Goal: Task Accomplishment & Management: Use online tool/utility

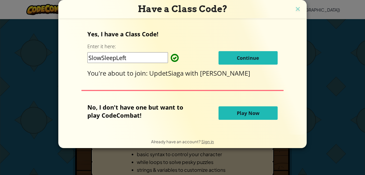
click at [252, 114] on span "Play Now" at bounding box center [248, 113] width 23 height 6
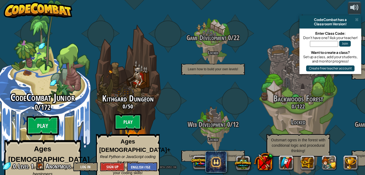
click at [67, 73] on div "CodeCombat Junior 0 / 172 Play Ages [DEMOGRAPHIC_DATA] Blocks or simple text co…" at bounding box center [42, 102] width 102 height 204
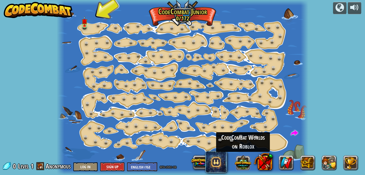
click at [245, 164] on button at bounding box center [242, 162] width 17 height 17
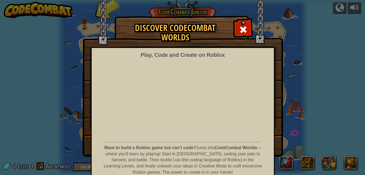
click at [288, 58] on div "Discover CodeCombat Worlds Play, Code and Create on Roblox Want to build a Robl…" at bounding box center [182, 86] width 365 height 140
click at [244, 29] on span at bounding box center [243, 29] width 9 height 9
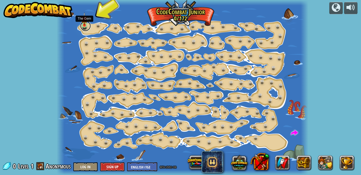
click at [86, 26] on link at bounding box center [85, 25] width 11 height 11
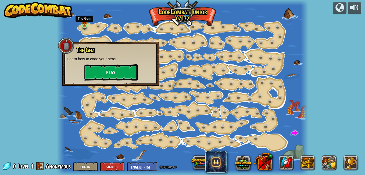
click at [114, 71] on button "Play" at bounding box center [111, 72] width 54 height 16
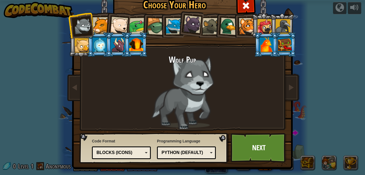
click at [79, 23] on div at bounding box center [83, 26] width 18 height 18
drag, startPoint x: 194, startPoint y: 88, endPoint x: 158, endPoint y: 72, distance: 39.0
click at [158, 72] on div "Wolf Pup" at bounding box center [182, 92] width 201 height 74
drag, startPoint x: 82, startPoint y: 27, endPoint x: 187, endPoint y: 82, distance: 118.9
click at [187, 82] on div "Wolf Pup Cougar Polar Bear Cub Frog Turtle Blue Fox Panther Cub Brown Rat Duck …" at bounding box center [182, 68] width 201 height 117
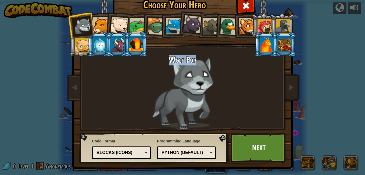
click at [196, 78] on div "Wolf Pup" at bounding box center [182, 92] width 201 height 74
click at [196, 77] on div "Wolf Pup" at bounding box center [182, 92] width 201 height 74
click at [196, 76] on div "Wolf Pup" at bounding box center [182, 92] width 201 height 74
click at [146, 152] on div "Text code Blocks and code Blocks Blocks (Icons) Blocks (Icons)" at bounding box center [121, 152] width 59 height 13
click at [198, 67] on div "Wolf Pup" at bounding box center [182, 92] width 201 height 74
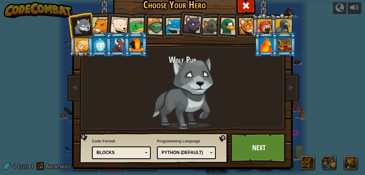
drag, startPoint x: 82, startPoint y: 20, endPoint x: 203, endPoint y: 76, distance: 133.1
click at [203, 76] on div "Wolf Pup Cougar Polar Bear Cub Frog Turtle Blue Fox Panther Cub Brown Rat Duck …" at bounding box center [182, 68] width 201 height 117
drag, startPoint x: 80, startPoint y: 24, endPoint x: 179, endPoint y: 88, distance: 117.5
click at [177, 87] on div "Wolf Pup Cougar Polar Bear Cub Frog Turtle Blue Fox Panther Cub Brown Rat Duck …" at bounding box center [182, 68] width 201 height 117
click at [195, 97] on div "Wolf Pup" at bounding box center [182, 92] width 201 height 74
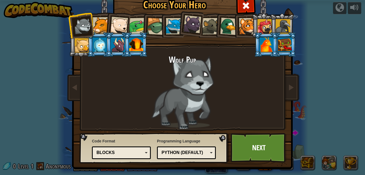
click at [208, 152] on div "Python (Default)" at bounding box center [186, 152] width 52 height 8
click at [216, 142] on div "Code Format Text code Blocks and code Blocks Blocks (Icons) Blocks Blocks - Dra…" at bounding box center [153, 147] width 145 height 27
click at [192, 67] on div "Wolf Pup" at bounding box center [182, 92] width 201 height 74
drag, startPoint x: 84, startPoint y: 24, endPoint x: 201, endPoint y: 84, distance: 131.0
click at [201, 84] on div "Wolf Pup Cougar Polar Bear Cub Frog Turtle Blue Fox Panther Cub Brown Rat Duck …" at bounding box center [182, 68] width 201 height 117
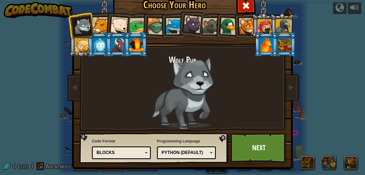
drag, startPoint x: 80, startPoint y: 44, endPoint x: 200, endPoint y: 80, distance: 125.5
click at [200, 80] on div "Wolf Pup Cougar Polar Bear Cub Frog Turtle Blue Fox Panther Cub Brown Rat Duck …" at bounding box center [182, 68] width 201 height 117
drag, startPoint x: 100, startPoint y: 44, endPoint x: 168, endPoint y: 64, distance: 70.8
click at [161, 66] on div "Wolf Pup Cougar Polar Bear Cub Frog Turtle Blue Fox Panther Cub Brown Rat Duck …" at bounding box center [182, 68] width 201 height 117
drag, startPoint x: 191, startPoint y: 25, endPoint x: 193, endPoint y: 84, distance: 59.1
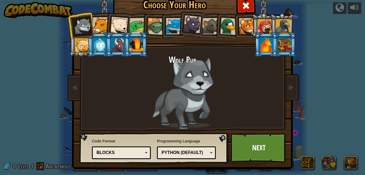
click at [193, 84] on div "Wolf Pup Cougar Polar Bear Cub Frog Turtle Blue Fox Panther Cub Brown Rat Duck …" at bounding box center [182, 68] width 201 height 117
drag, startPoint x: 268, startPoint y: 27, endPoint x: 245, endPoint y: 64, distance: 44.0
click at [245, 64] on div "Wolf Pup Cougar Polar Bear Cub Frog Turtle Blue Fox Panther Cub Brown Rat Duck …" at bounding box center [182, 68] width 201 height 117
click at [257, 140] on link "Next" at bounding box center [258, 148] width 56 height 30
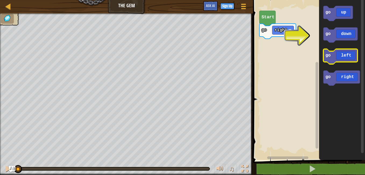
click at [346, 56] on icon "Blockly Workspace" at bounding box center [340, 56] width 34 height 15
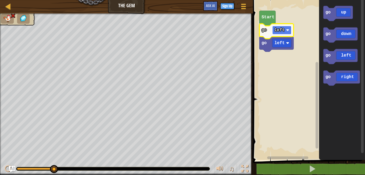
click at [288, 30] on image "Blockly Workspace" at bounding box center [287, 29] width 3 height 3
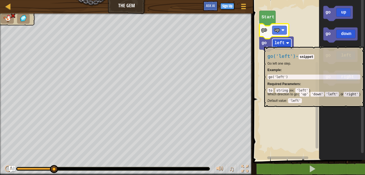
click at [283, 44] on text "left" at bounding box center [279, 43] width 10 height 5
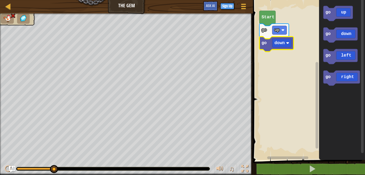
click at [269, 19] on text "Start" at bounding box center [267, 17] width 13 height 5
click at [279, 45] on text "down" at bounding box center [279, 43] width 10 height 5
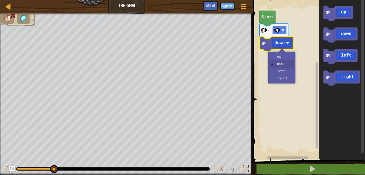
click at [279, 30] on rect "Blockly Workspace" at bounding box center [279, 30] width 15 height 9
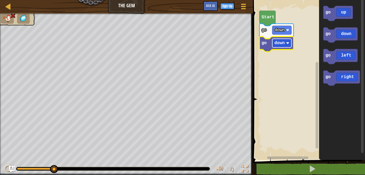
click at [282, 44] on text "down" at bounding box center [279, 43] width 10 height 5
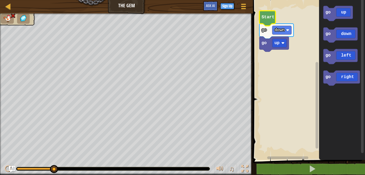
click at [271, 20] on icon "Blockly Workspace" at bounding box center [267, 18] width 16 height 15
click at [280, 32] on text "down" at bounding box center [279, 30] width 10 height 5
click at [279, 32] on rect "Blockly Workspace" at bounding box center [279, 30] width 15 height 9
click at [276, 42] on text "up" at bounding box center [276, 43] width 5 height 5
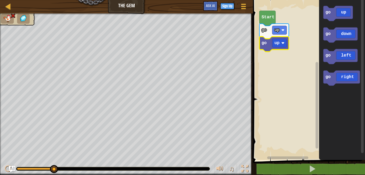
click at [267, 20] on text "Start" at bounding box center [267, 17] width 13 height 5
click at [268, 21] on icon "Blockly Workspace" at bounding box center [267, 18] width 16 height 15
click at [265, 32] on text "go" at bounding box center [263, 30] width 5 height 5
click at [280, 34] on rect "Blockly Workspace" at bounding box center [279, 30] width 15 height 9
click at [285, 28] on rect "Blockly Workspace" at bounding box center [281, 30] width 19 height 9
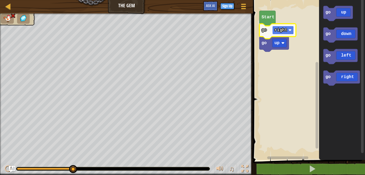
click at [285, 32] on text "right" at bounding box center [280, 30] width 13 height 5
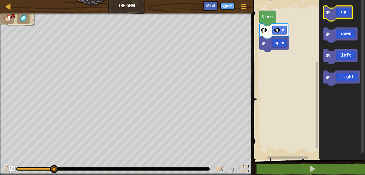
click at [344, 16] on icon "Blockly Workspace" at bounding box center [338, 13] width 30 height 15
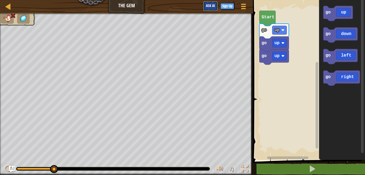
click at [212, 7] on span "Ask AI" at bounding box center [210, 5] width 9 height 5
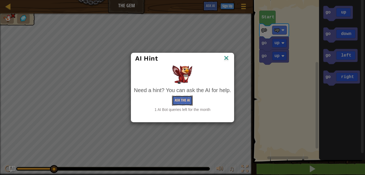
click at [184, 99] on button "Ask the AI" at bounding box center [182, 100] width 21 height 10
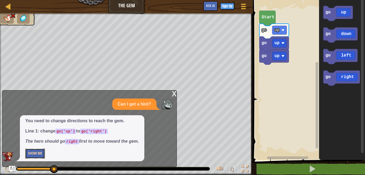
click at [40, 150] on button "Show Me" at bounding box center [35, 153] width 20 height 10
click at [279, 44] on rect "Blockly Workspace" at bounding box center [279, 43] width 15 height 9
click at [266, 16] on text "Start" at bounding box center [267, 17] width 13 height 5
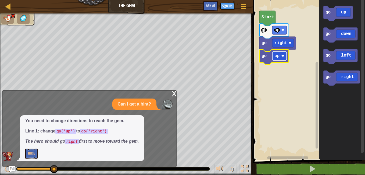
click at [282, 54] on rect "Blockly Workspace" at bounding box center [279, 56] width 15 height 9
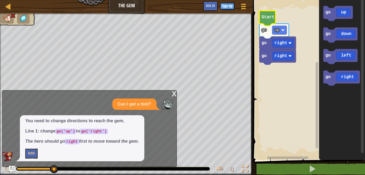
click at [269, 19] on text "Start" at bounding box center [267, 17] width 13 height 5
click at [263, 18] on text "Start" at bounding box center [267, 17] width 13 height 5
click at [266, 46] on icon "Blockly Workspace" at bounding box center [277, 44] width 37 height 15
click at [267, 22] on icon "Blockly Workspace" at bounding box center [267, 18] width 16 height 15
click at [262, 61] on icon "Blockly Workspace" at bounding box center [277, 56] width 37 height 15
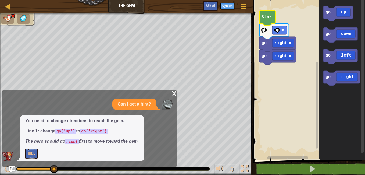
click at [264, 22] on icon "Blockly Workspace" at bounding box center [267, 18] width 16 height 15
click at [243, 8] on span at bounding box center [243, 8] width 5 height 1
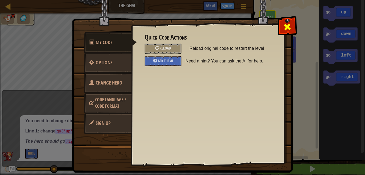
click at [287, 26] on span at bounding box center [287, 27] width 9 height 9
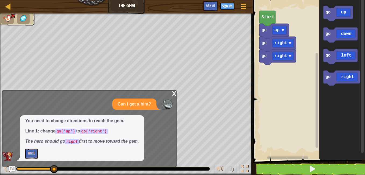
click at [172, 95] on div "x" at bounding box center [174, 92] width 5 height 5
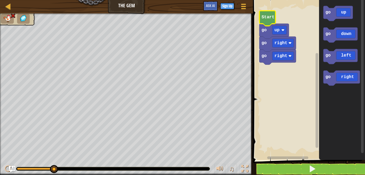
click at [272, 20] on icon "Blockly Workspace" at bounding box center [267, 18] width 16 height 15
click at [273, 20] on text "Start" at bounding box center [267, 17] width 13 height 5
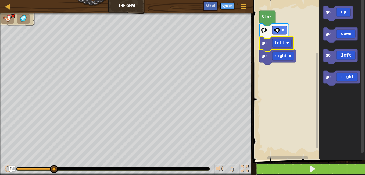
click at [321, 169] on button at bounding box center [312, 168] width 114 height 12
click at [314, 167] on span at bounding box center [312, 169] width 8 height 8
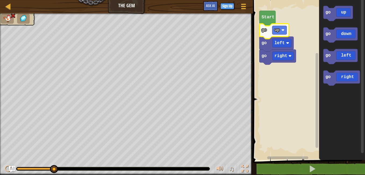
click at [267, 31] on icon "Blockly Workspace" at bounding box center [274, 31] width 30 height 15
click at [13, 16] on img at bounding box center [12, 15] width 5 height 5
click at [6, 4] on div at bounding box center [8, 6] width 7 height 7
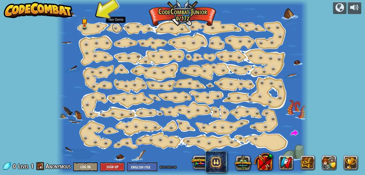
click at [113, 27] on link at bounding box center [117, 27] width 11 height 11
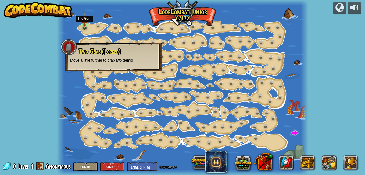
click at [85, 24] on img at bounding box center [84, 18] width 6 height 13
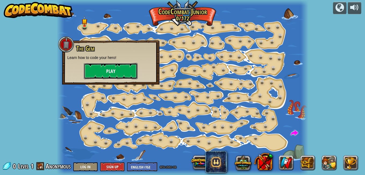
click at [108, 70] on button "Play" at bounding box center [111, 71] width 54 height 16
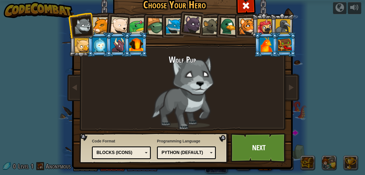
click at [101, 25] on div at bounding box center [101, 25] width 16 height 16
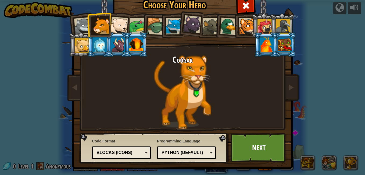
click at [100, 44] on div at bounding box center [100, 44] width 14 height 15
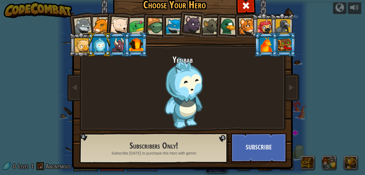
click at [226, 24] on div at bounding box center [228, 25] width 17 height 17
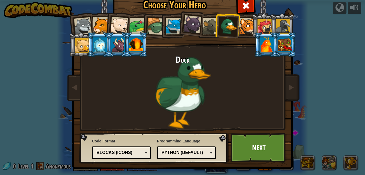
click at [141, 151] on div "Blocks (Icons)" at bounding box center [121, 152] width 52 height 8
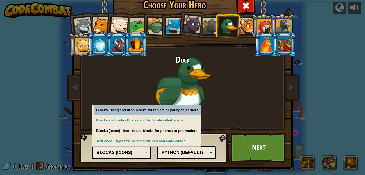
click at [271, 151] on link "Next" at bounding box center [258, 148] width 56 height 30
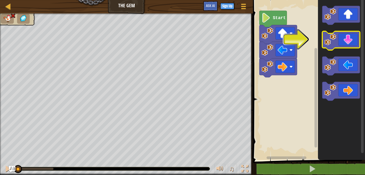
click at [342, 40] on icon "Blockly Workspace" at bounding box center [341, 40] width 38 height 19
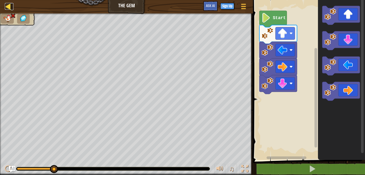
click at [9, 8] on div at bounding box center [8, 6] width 7 height 7
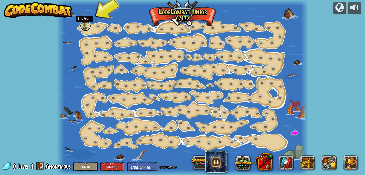
click at [88, 25] on link at bounding box center [85, 25] width 11 height 11
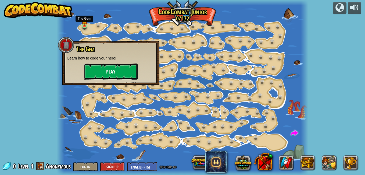
click at [101, 68] on button "Play" at bounding box center [111, 71] width 54 height 16
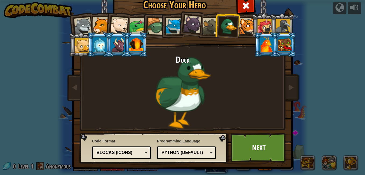
click at [184, 74] on div "Duck" at bounding box center [182, 92] width 201 height 74
click at [255, 145] on link "Next" at bounding box center [258, 148] width 56 height 30
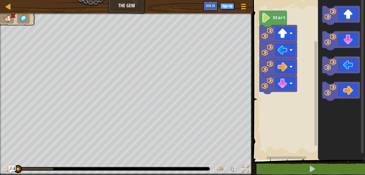
click at [13, 167] on img "Ask AI" at bounding box center [12, 168] width 7 height 7
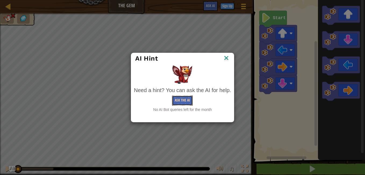
click at [184, 99] on button "Ask the AI" at bounding box center [182, 100] width 21 height 10
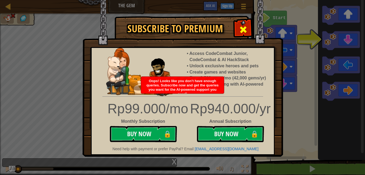
click at [243, 32] on span at bounding box center [243, 29] width 9 height 9
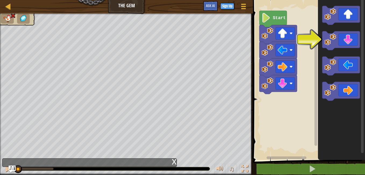
click at [9, 171] on img "Ask AI" at bounding box center [12, 168] width 7 height 7
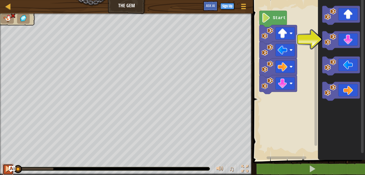
click at [8, 169] on div at bounding box center [8, 168] width 7 height 7
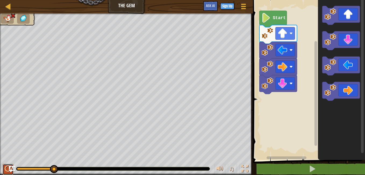
click at [8, 169] on div at bounding box center [8, 168] width 7 height 7
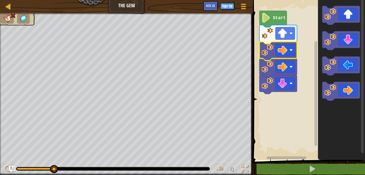
click at [275, 22] on icon "Blockly Workspace" at bounding box center [272, 19] width 27 height 16
click at [282, 48] on image "Blockly Workspace" at bounding box center [282, 50] width 10 height 10
drag, startPoint x: 0, startPoint y: 80, endPoint x: 0, endPoint y: 77, distance: 3.2
click at [0, 0] on html "Map The Gem Game Menu Sign Up Ask AI 1 הההההההההההההההההההההההההההההההההההההההה…" at bounding box center [182, 0] width 365 height 0
click at [12, 16] on img at bounding box center [12, 15] width 5 height 5
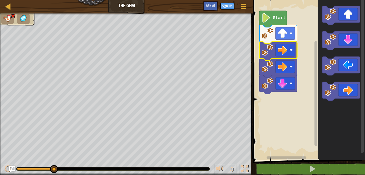
click at [23, 16] on img at bounding box center [23, 19] width 9 height 8
click at [9, 5] on div at bounding box center [8, 6] width 7 height 7
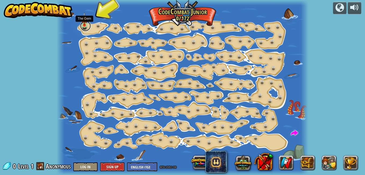
click at [86, 27] on link at bounding box center [85, 25] width 11 height 11
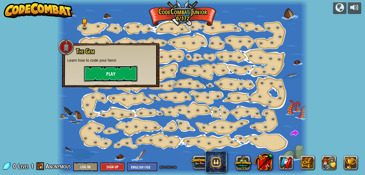
click at [109, 71] on button "Play" at bounding box center [111, 74] width 54 height 16
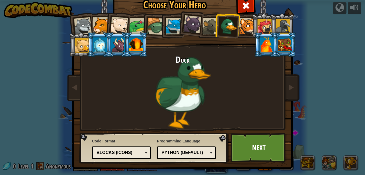
click at [242, 28] on div at bounding box center [247, 26] width 16 height 16
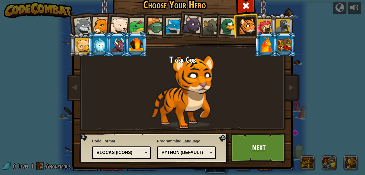
click at [249, 146] on link "Next" at bounding box center [258, 148] width 56 height 30
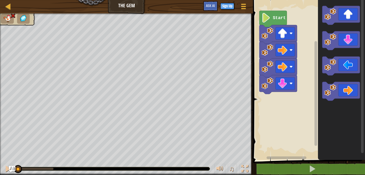
click at [25, 18] on img at bounding box center [23, 19] width 9 height 8
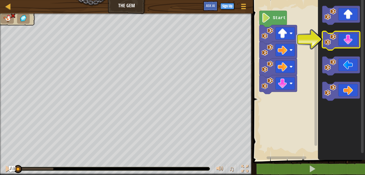
click at [339, 40] on icon "Blockly Workspace" at bounding box center [341, 40] width 38 height 19
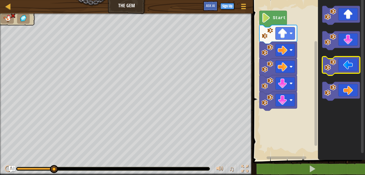
click at [339, 59] on icon "Blockly Workspace" at bounding box center [341, 65] width 38 height 19
click at [339, 62] on icon "Blockly Workspace" at bounding box center [341, 65] width 38 height 19
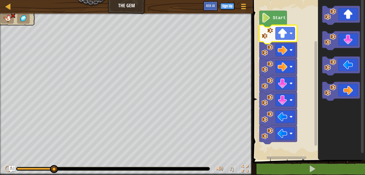
click at [277, 19] on text "Start" at bounding box center [279, 18] width 13 height 5
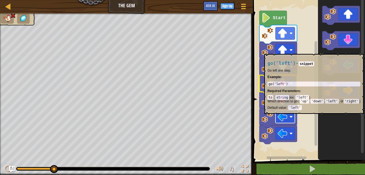
click at [284, 117] on image "Blockly Workspace" at bounding box center [282, 117] width 10 height 10
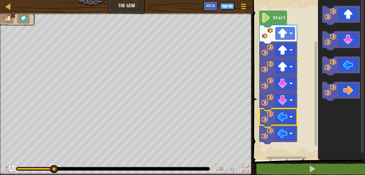
click at [273, 118] on image "Blockly Workspace" at bounding box center [267, 117] width 12 height 12
click at [285, 101] on image "Blockly Workspace" at bounding box center [282, 100] width 10 height 10
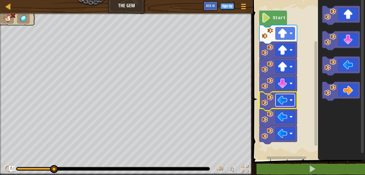
click at [290, 102] on image "Blockly Workspace" at bounding box center [290, 99] width 3 height 3
click at [288, 115] on rect "Blockly Workspace" at bounding box center [284, 116] width 19 height 12
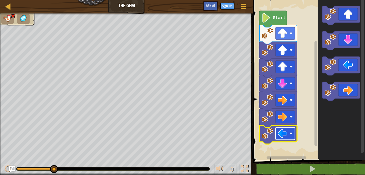
click at [286, 131] on image "Blockly Workspace" at bounding box center [282, 133] width 10 height 10
click at [270, 136] on image "Blockly Workspace" at bounding box center [267, 133] width 12 height 12
click at [274, 17] on text "Start" at bounding box center [279, 18] width 13 height 5
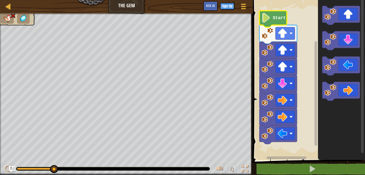
click at [12, 15] on img at bounding box center [12, 15] width 5 height 5
click at [244, 8] on div at bounding box center [243, 6] width 7 height 8
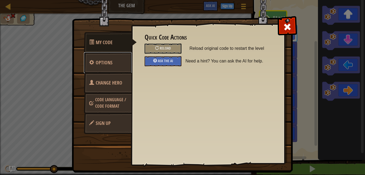
click at [118, 59] on link "Options" at bounding box center [108, 62] width 48 height 21
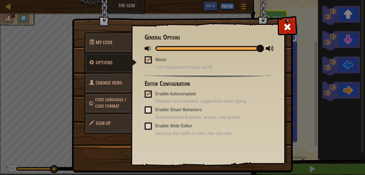
click at [147, 94] on div at bounding box center [148, 93] width 4 height 4
click at [0, 0] on input "Enable Autocomplete" at bounding box center [0, 0] width 0 height 0
click at [288, 30] on span at bounding box center [287, 27] width 9 height 9
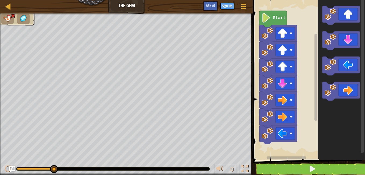
click at [13, 16] on img at bounding box center [12, 15] width 5 height 5
click at [12, 16] on img at bounding box center [12, 15] width 5 height 5
click at [314, 167] on span at bounding box center [312, 169] width 8 height 8
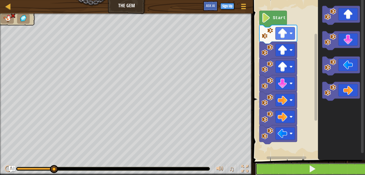
click at [314, 167] on span at bounding box center [312, 169] width 8 height 8
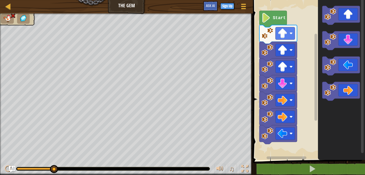
click at [296, 156] on rect "Blockly Workspace" at bounding box center [286, 157] width 40 height 3
click at [291, 137] on rect "Blockly Workspace" at bounding box center [284, 133] width 19 height 12
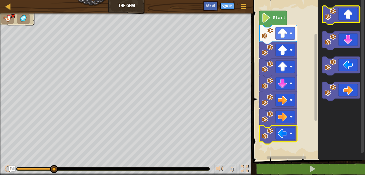
click at [354, 16] on icon "Blockly Workspace" at bounding box center [341, 15] width 38 height 19
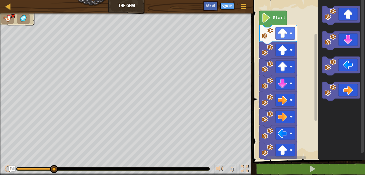
click at [270, 21] on image "Blockly Workspace" at bounding box center [265, 18] width 9 height 10
click at [261, 21] on icon "Blockly Workspace" at bounding box center [272, 19] width 27 height 16
click at [14, 15] on img at bounding box center [12, 15] width 5 height 5
click at [25, 18] on img at bounding box center [23, 19] width 9 height 8
click at [117, 7] on div "Map The Gem Game Menu Sign Up Ask AI" at bounding box center [126, 6] width 253 height 13
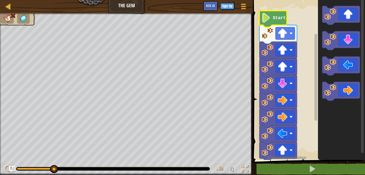
click at [13, 14] on div at bounding box center [126, 13] width 253 height 1
click at [6, 7] on div at bounding box center [8, 6] width 7 height 7
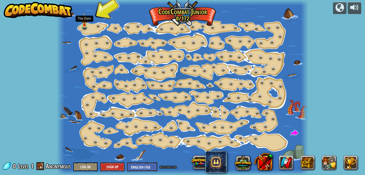
click at [86, 23] on img at bounding box center [84, 18] width 6 height 13
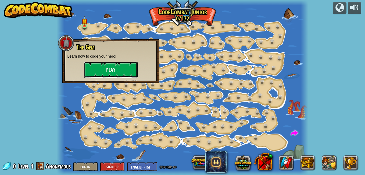
click at [120, 64] on button "Play" at bounding box center [111, 69] width 54 height 16
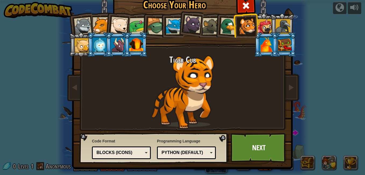
click at [81, 29] on div at bounding box center [83, 26] width 18 height 18
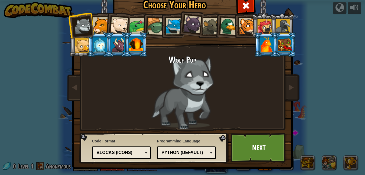
click at [206, 153] on div "Python (Default)" at bounding box center [186, 152] width 52 height 8
click at [213, 140] on div "Programming Language Python (Default) JavaScript Lua C++ Java (Experimental) Py…" at bounding box center [186, 148] width 59 height 23
click at [256, 149] on link "Next" at bounding box center [258, 148] width 56 height 30
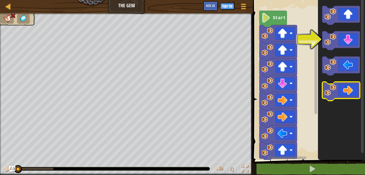
click at [349, 88] on icon "Blockly Workspace" at bounding box center [341, 91] width 38 height 19
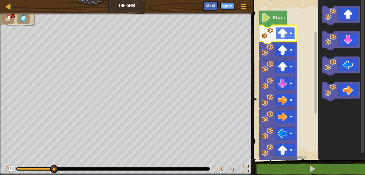
click at [289, 36] on rect "Blockly Workspace" at bounding box center [284, 33] width 19 height 12
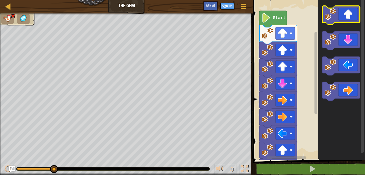
click at [344, 19] on icon "Blockly Workspace" at bounding box center [341, 15] width 38 height 19
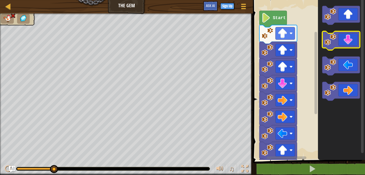
click at [346, 38] on icon "Blockly Workspace" at bounding box center [341, 40] width 38 height 19
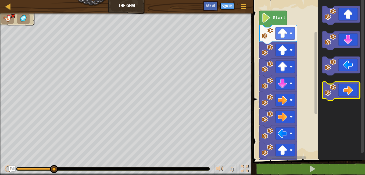
click at [352, 91] on icon "Blockly Workspace" at bounding box center [341, 91] width 38 height 19
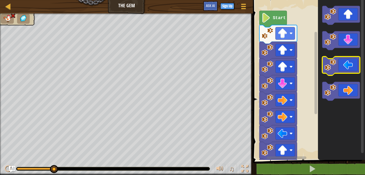
click at [352, 68] on icon "Blockly Workspace" at bounding box center [341, 65] width 38 height 19
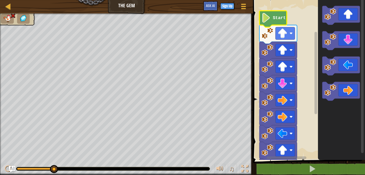
click at [274, 21] on icon "Blockly Workspace" at bounding box center [272, 19] width 27 height 16
click at [21, 18] on img at bounding box center [23, 19] width 9 height 8
click at [244, 167] on div at bounding box center [244, 168] width 7 height 7
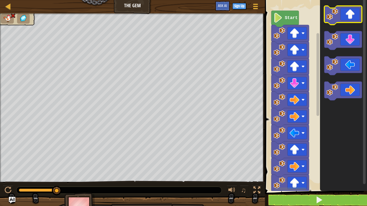
click at [351, 25] on rect "Blockly Workspace" at bounding box center [343, 15] width 38 height 19
click at [7, 17] on img at bounding box center [7, 19] width 9 height 8
click at [12, 16] on img at bounding box center [12, 15] width 5 height 5
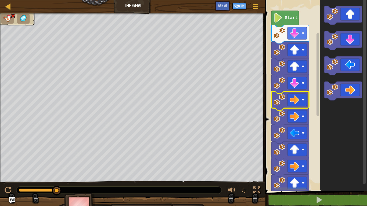
click at [289, 21] on icon "Blockly Workspace" at bounding box center [284, 19] width 27 height 16
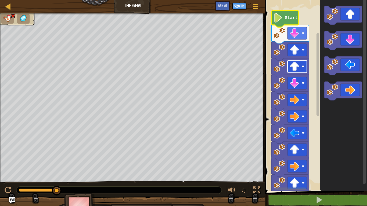
click at [297, 69] on image "Blockly Workspace" at bounding box center [294, 67] width 10 height 10
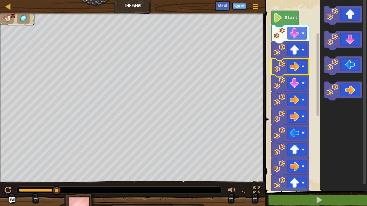
click at [292, 21] on icon "Blockly Workspace" at bounding box center [284, 19] width 27 height 16
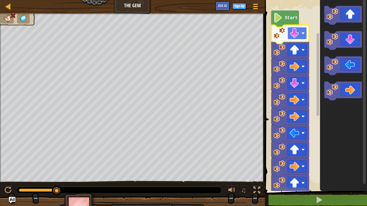
click at [298, 35] on image "Blockly Workspace" at bounding box center [294, 33] width 10 height 10
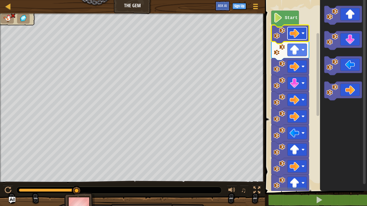
click at [295, 39] on rect "Blockly Workspace" at bounding box center [296, 33] width 19 height 12
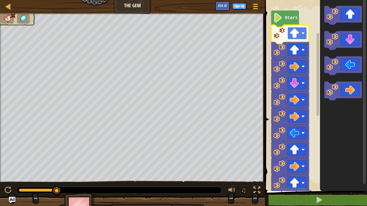
click at [299, 35] on image "Blockly Workspace" at bounding box center [294, 33] width 10 height 10
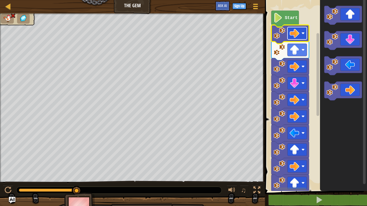
click at [300, 37] on rect "Blockly Workspace" at bounding box center [296, 33] width 19 height 12
click at [295, 36] on image "Blockly Workspace" at bounding box center [294, 33] width 10 height 10
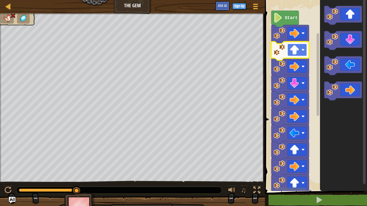
click at [298, 47] on image "Blockly Workspace" at bounding box center [294, 50] width 10 height 10
click at [287, 20] on icon "Blockly Workspace" at bounding box center [284, 19] width 27 height 16
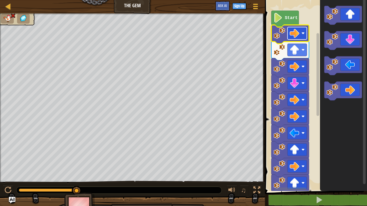
click at [289, 33] on rect "Blockly Workspace" at bounding box center [296, 33] width 19 height 12
click at [279, 34] on image "Blockly Workspace" at bounding box center [279, 33] width 12 height 12
click at [304, 35] on rect "Blockly Workspace" at bounding box center [296, 33] width 19 height 12
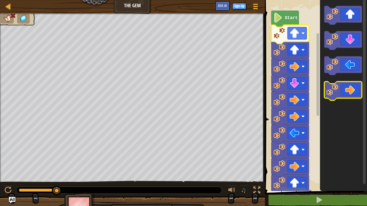
click at [350, 88] on icon "Blockly Workspace" at bounding box center [343, 91] width 38 height 19
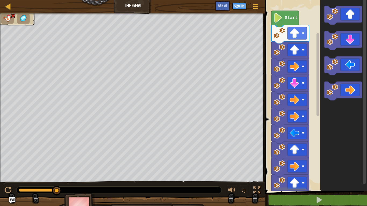
click at [289, 17] on text "Start" at bounding box center [291, 18] width 13 height 5
click at [345, 89] on icon "Blockly Workspace" at bounding box center [343, 91] width 38 height 19
click at [343, 70] on icon "Blockly Workspace" at bounding box center [343, 65] width 38 height 19
click at [13, 16] on img at bounding box center [12, 15] width 5 height 5
click at [88, 174] on img at bounding box center [79, 208] width 31 height 30
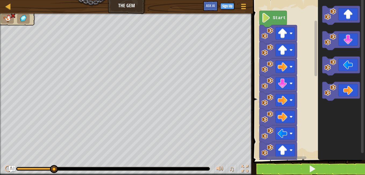
click at [13, 14] on div at bounding box center [126, 13] width 253 height 1
click at [13, 16] on img at bounding box center [12, 15] width 5 height 5
click at [244, 6] on span at bounding box center [243, 6] width 5 height 1
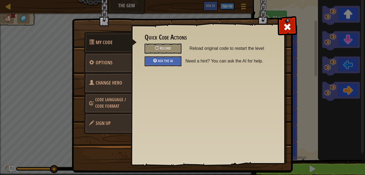
click at [107, 105] on span "Code Language / Code Format" at bounding box center [110, 102] width 31 height 12
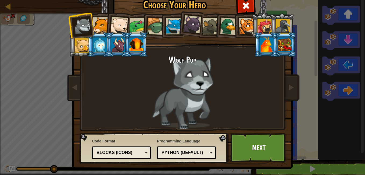
click at [179, 148] on div "Python (Default) JavaScript Lua C++ Java (Experimental) Python (Default)" at bounding box center [186, 152] width 59 height 13
click at [129, 152] on div "Blocks (Icons)" at bounding box center [119, 152] width 46 height 6
click at [83, 145] on div "Code Format Text code Blocks and code Blocks Blocks (Icons) Blocks (Icons) Bloc…" at bounding box center [153, 147] width 145 height 27
click at [102, 142] on span "Code Format" at bounding box center [121, 140] width 59 height 5
click at [127, 154] on div "Blocks (Icons)" at bounding box center [119, 152] width 46 height 6
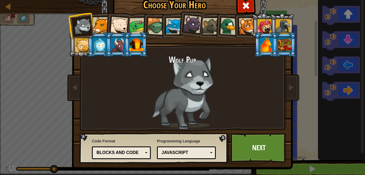
click at [196, 150] on div "JavaScript" at bounding box center [184, 152] width 46 height 6
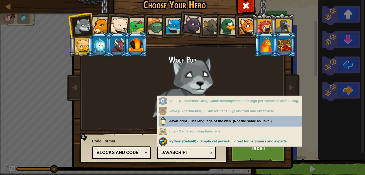
click at [196, 150] on div "JavaScript" at bounding box center [184, 152] width 46 height 6
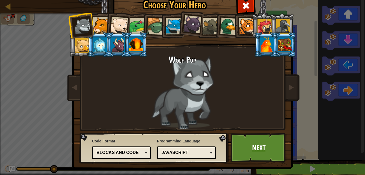
click at [256, 151] on link "Next" at bounding box center [258, 148] width 56 height 30
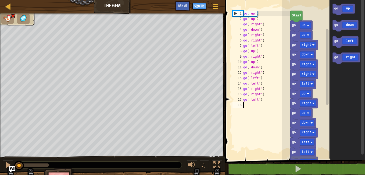
click at [236, 15] on div "1" at bounding box center [238, 13] width 10 height 5
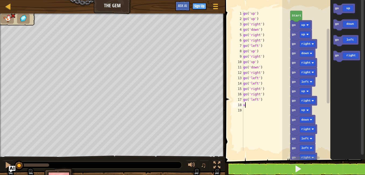
type textarea "up"
type textarea "go('up')"
type textarea "go('right')"
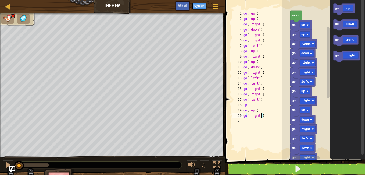
scroll to position [2, 0]
click at [297, 17] on icon "Blockly Workspace" at bounding box center [296, 16] width 12 height 11
click at [304, 26] on text "up" at bounding box center [303, 25] width 4 height 4
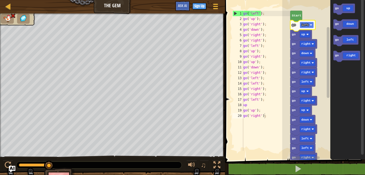
click at [306, 27] on text "left" at bounding box center [305, 25] width 8 height 4
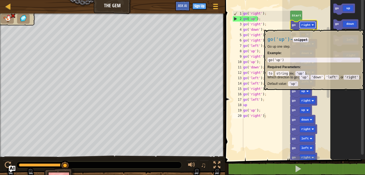
click at [302, 27] on text "right" at bounding box center [305, 25] width 9 height 4
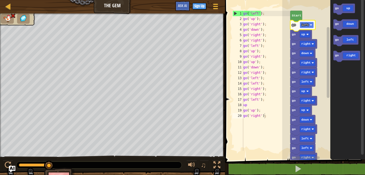
click at [304, 24] on text "left" at bounding box center [305, 25] width 8 height 4
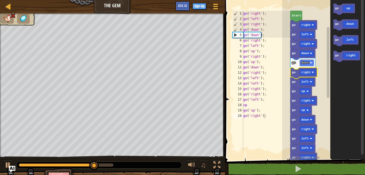
click at [311, 77] on icon "Blockly Workspace" at bounding box center [303, 72] width 27 height 11
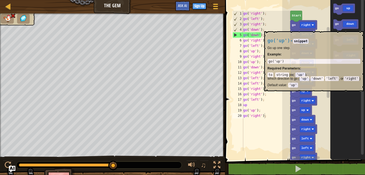
click at [304, 28] on icon "Blockly Workspace" at bounding box center [303, 25] width 27 height 11
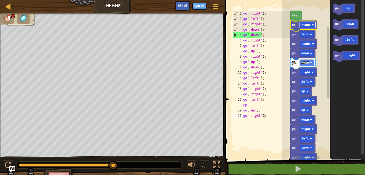
click at [314, 26] on rect "Blockly Workspace" at bounding box center [307, 25] width 16 height 6
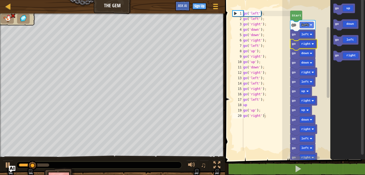
click at [306, 39] on icon "Blockly Workspace" at bounding box center [303, 44] width 27 height 11
click at [306, 27] on text "left" at bounding box center [305, 25] width 8 height 4
click at [307, 43] on text "right" at bounding box center [305, 44] width 9 height 4
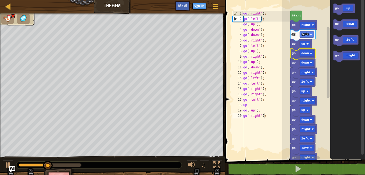
click at [310, 57] on icon "Blockly Workspace" at bounding box center [302, 54] width 25 height 11
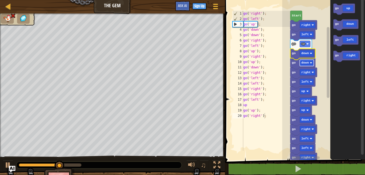
click at [311, 64] on rect "Blockly Workspace" at bounding box center [306, 63] width 14 height 6
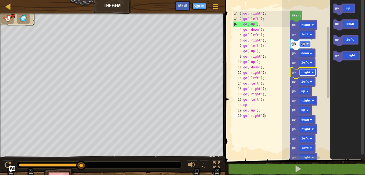
click at [306, 75] on rect "Blockly Workspace" at bounding box center [307, 72] width 16 height 6
click at [305, 44] on rect "Blockly Workspace" at bounding box center [304, 44] width 10 height 6
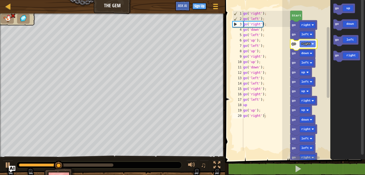
click at [306, 58] on icon "Blockly Workspace" at bounding box center [302, 63] width 25 height 11
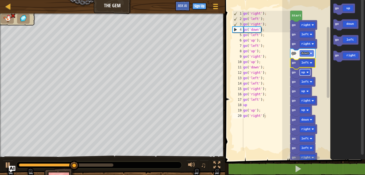
click at [307, 72] on image "Blockly Workspace" at bounding box center [307, 72] width 2 height 2
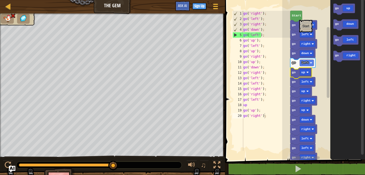
click at [299, 17] on text "Start" at bounding box center [296, 16] width 9 height 4
click at [308, 61] on rect "Blockly Workspace" at bounding box center [306, 63] width 14 height 6
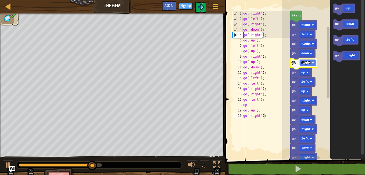
click at [308, 78] on icon "Blockly Workspace" at bounding box center [302, 82] width 25 height 11
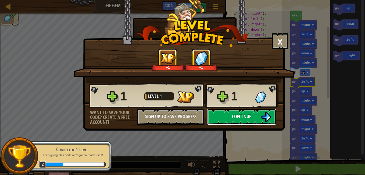
click at [264, 113] on img at bounding box center [266, 117] width 10 height 10
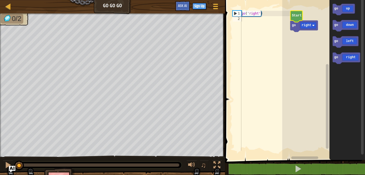
click at [297, 16] on text "Start" at bounding box center [297, 16] width 10 height 4
click at [298, 17] on text "Start" at bounding box center [297, 16] width 10 height 4
click at [296, 27] on icon "Blockly Workspace" at bounding box center [304, 25] width 28 height 11
click at [296, 19] on icon "Blockly Workspace" at bounding box center [296, 16] width 12 height 11
click at [302, 35] on rect "Blockly Workspace" at bounding box center [323, 78] width 83 height 162
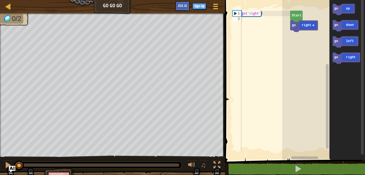
type textarea "go('right')"
click at [263, 13] on div "go ( 'right' )" at bounding box center [265, 86] width 50 height 150
click at [299, 18] on icon "Blockly Workspace" at bounding box center [296, 16] width 12 height 11
click at [351, 57] on icon "Blockly Workspace" at bounding box center [346, 57] width 28 height 11
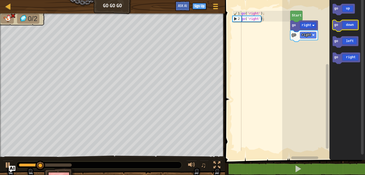
click at [341, 27] on icon "Blockly Workspace" at bounding box center [345, 25] width 26 height 11
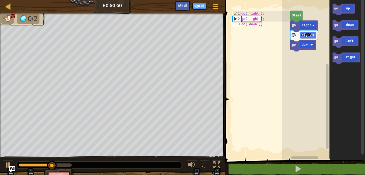
click at [342, 19] on icon "Blockly Workspace" at bounding box center [347, 78] width 36 height 162
click at [347, 44] on icon "Blockly Workspace" at bounding box center [345, 41] width 26 height 11
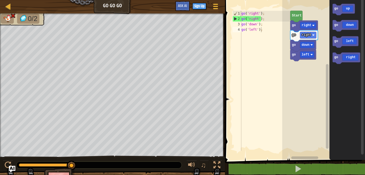
click at [293, 15] on text "Start" at bounding box center [297, 16] width 10 height 4
click at [307, 44] on text "down" at bounding box center [305, 45] width 8 height 4
click at [293, 21] on g "go right go right go up go left" at bounding box center [304, 40] width 28 height 41
click at [303, 27] on rect "Blockly Workspace" at bounding box center [308, 25] width 16 height 6
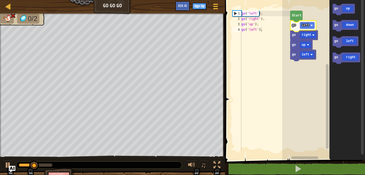
click at [297, 25] on icon "Blockly Workspace" at bounding box center [303, 25] width 26 height 11
click at [297, 18] on icon "Blockly Workspace" at bounding box center [296, 16] width 12 height 11
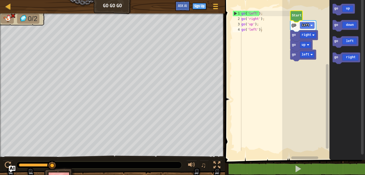
click at [297, 18] on icon "Blockly Workspace" at bounding box center [296, 16] width 12 height 11
click at [306, 35] on text "right" at bounding box center [306, 35] width 10 height 4
click at [305, 56] on rect "Blockly Workspace" at bounding box center [307, 54] width 15 height 6
click at [295, 26] on icon "Blockly Workspace" at bounding box center [303, 25] width 26 height 11
click at [349, 30] on rect "Blockly Workspace" at bounding box center [345, 25] width 26 height 11
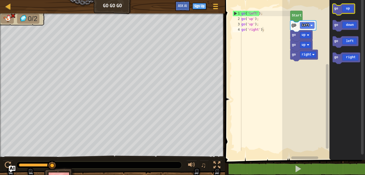
click at [348, 12] on icon "Blockly Workspace" at bounding box center [343, 9] width 22 height 11
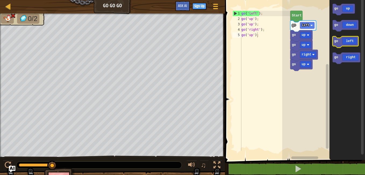
click at [352, 45] on icon "Blockly Workspace" at bounding box center [345, 41] width 26 height 11
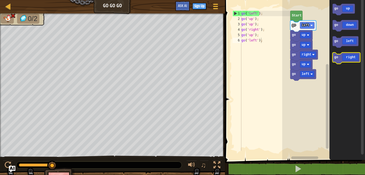
click at [349, 60] on icon "Blockly Workspace" at bounding box center [346, 57] width 28 height 11
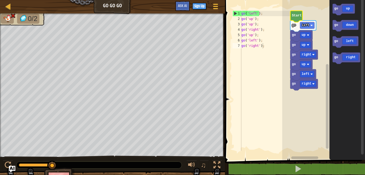
click at [296, 19] on icon "Blockly Workspace" at bounding box center [296, 16] width 12 height 11
click at [306, 39] on icon "Blockly Workspace" at bounding box center [301, 35] width 22 height 11
click at [312, 84] on rect "Blockly Workspace" at bounding box center [308, 83] width 16 height 6
click at [312, 87] on icon "Blockly Workspace" at bounding box center [303, 84] width 26 height 11
click at [312, 86] on rect "Blockly Workspace" at bounding box center [307, 83] width 15 height 6
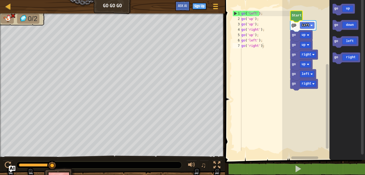
click at [295, 19] on icon "Blockly Workspace" at bounding box center [296, 16] width 12 height 11
click at [303, 26] on text "left" at bounding box center [305, 25] width 8 height 4
click at [296, 19] on icon "Blockly Workspace" at bounding box center [296, 16] width 12 height 11
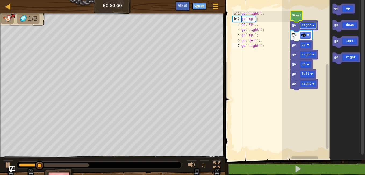
click at [307, 27] on text "right" at bounding box center [306, 25] width 10 height 4
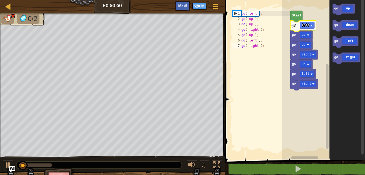
click at [312, 68] on icon "Blockly Workspace" at bounding box center [301, 64] width 22 height 11
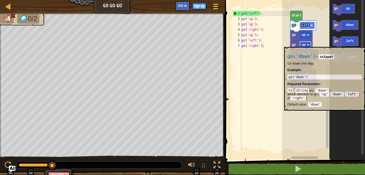
click at [302, 44] on text "up" at bounding box center [303, 45] width 4 height 4
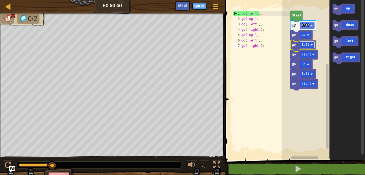
click at [307, 48] on rect "Blockly Workspace" at bounding box center [307, 45] width 15 height 6
click at [305, 28] on rect "Blockly Workspace" at bounding box center [307, 25] width 15 height 6
click at [294, 17] on text "Start" at bounding box center [297, 16] width 10 height 4
click at [306, 37] on rect "Blockly Workspace" at bounding box center [305, 35] width 11 height 6
click at [306, 27] on rect "Blockly Workspace" at bounding box center [307, 25] width 15 height 6
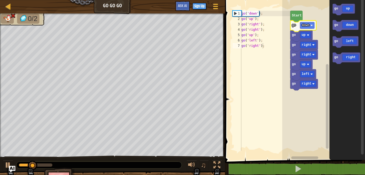
click at [305, 30] on icon "Blockly Workspace" at bounding box center [303, 25] width 26 height 11
click at [304, 24] on text "down" at bounding box center [305, 25] width 8 height 4
click at [308, 38] on rect "Blockly Workspace" at bounding box center [305, 35] width 11 height 6
click at [310, 28] on rect "Blockly Workspace" at bounding box center [307, 25] width 15 height 6
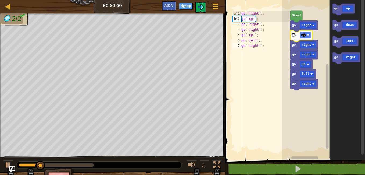
click at [308, 36] on image "Blockly Workspace" at bounding box center [308, 35] width 2 height 2
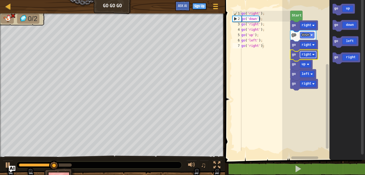
click at [309, 54] on text "right" at bounding box center [306, 55] width 10 height 4
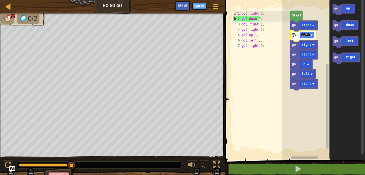
click at [306, 35] on text "down" at bounding box center [305, 35] width 8 height 4
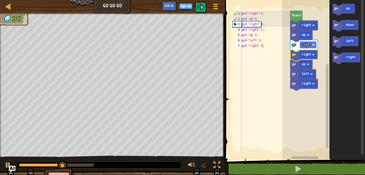
click at [311, 51] on icon "Blockly Workspace" at bounding box center [304, 55] width 28 height 11
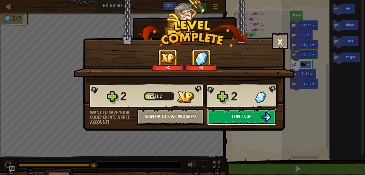
click at [259, 116] on button "Continue" at bounding box center [241, 116] width 69 height 16
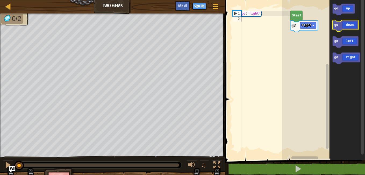
click at [350, 28] on icon "Blockly Workspace" at bounding box center [345, 25] width 26 height 11
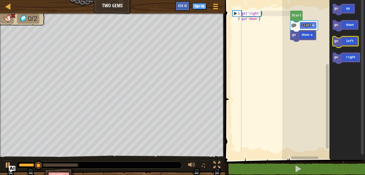
click at [351, 44] on icon "Blockly Workspace" at bounding box center [345, 41] width 26 height 11
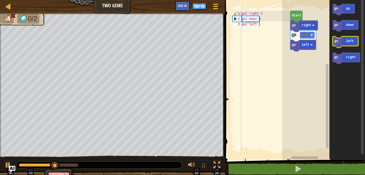
click at [352, 45] on icon "Blockly Workspace" at bounding box center [345, 41] width 26 height 11
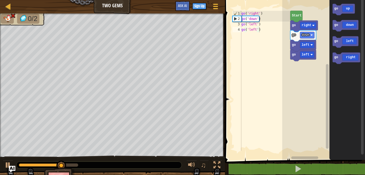
click at [356, 32] on icon "Blockly Workspace" at bounding box center [347, 78] width 36 height 162
click at [354, 60] on icon "Blockly Workspace" at bounding box center [346, 57] width 28 height 11
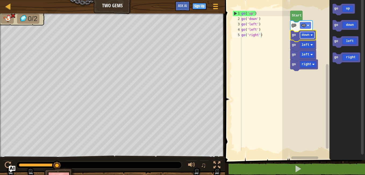
click at [310, 38] on rect "Blockly Workspace" at bounding box center [307, 35] width 15 height 6
click at [306, 39] on icon "Blockly Workspace" at bounding box center [301, 35] width 22 height 11
click at [306, 37] on rect "Blockly Workspace" at bounding box center [305, 35] width 11 height 6
click at [312, 65] on rect "Blockly Workspace" at bounding box center [308, 64] width 16 height 6
click at [305, 27] on rect "Blockly Workspace" at bounding box center [305, 25] width 11 height 6
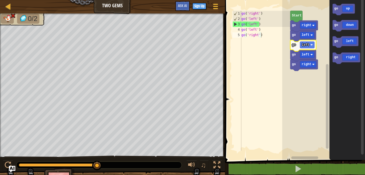
click at [311, 49] on icon "Blockly Workspace" at bounding box center [303, 45] width 26 height 11
click at [315, 44] on icon "Blockly Workspace" at bounding box center [303, 45] width 26 height 11
click at [310, 26] on rect "Blockly Workspace" at bounding box center [308, 25] width 16 height 6
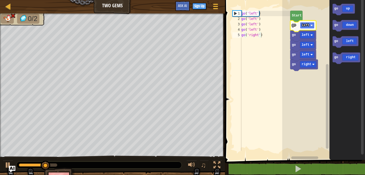
click at [309, 26] on rect "Blockly Workspace" at bounding box center [307, 25] width 15 height 6
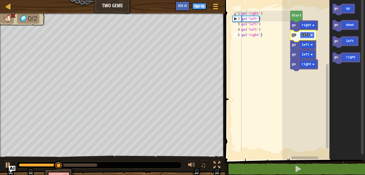
click at [308, 37] on text "left" at bounding box center [305, 35] width 8 height 4
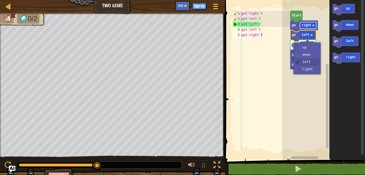
click at [309, 27] on rect "Blockly Workspace" at bounding box center [308, 25] width 16 height 6
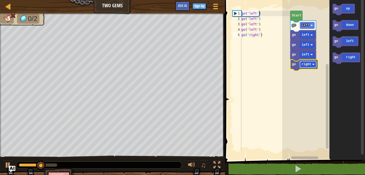
click at [312, 63] on rect "Blockly Workspace" at bounding box center [308, 64] width 16 height 6
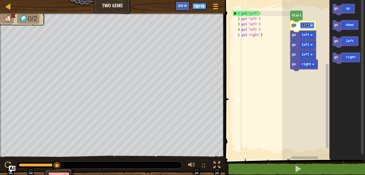
click at [310, 26] on rect "Blockly Workspace" at bounding box center [307, 25] width 15 height 6
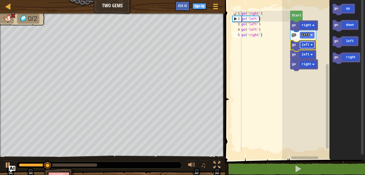
click at [310, 47] on rect "Blockly Workspace" at bounding box center [307, 45] width 15 height 6
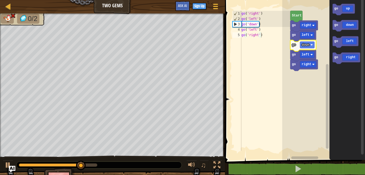
click at [314, 49] on icon "Blockly Workspace" at bounding box center [303, 45] width 26 height 11
click at [313, 58] on icon "Blockly Workspace" at bounding box center [303, 55] width 26 height 11
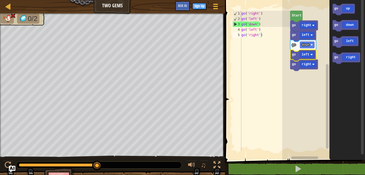
click at [13, 16] on img at bounding box center [12, 15] width 5 height 5
click at [13, 15] on img at bounding box center [12, 15] width 5 height 5
click at [12, 13] on div "Map" at bounding box center [12, 6] width 3 height 13
